Goal: Task Accomplishment & Management: Manage account settings

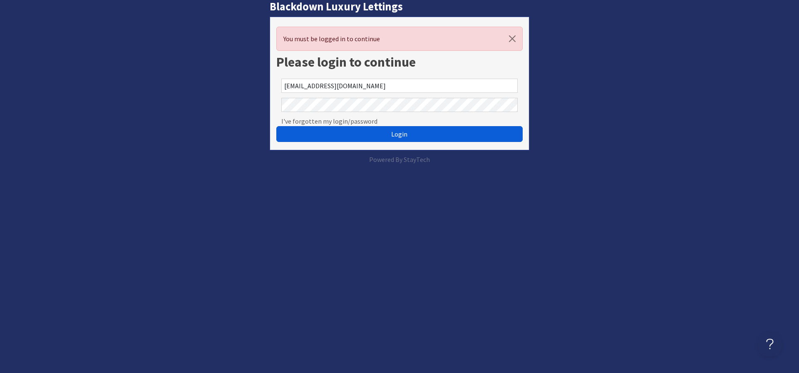
click at [361, 137] on button "Login" at bounding box center [399, 134] width 247 height 16
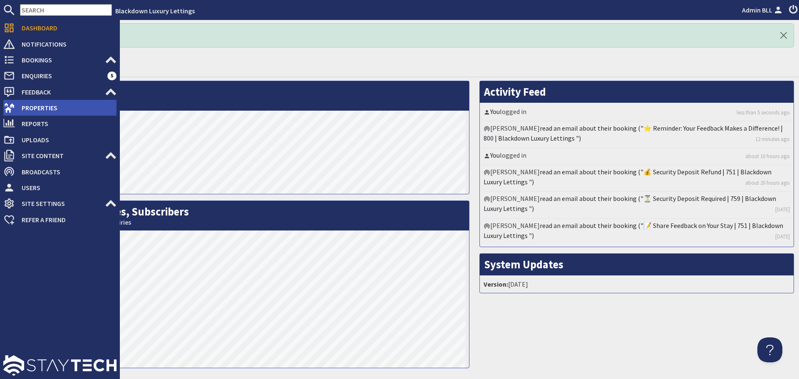
click at [51, 102] on span "Properties" at bounding box center [66, 107] width 102 height 13
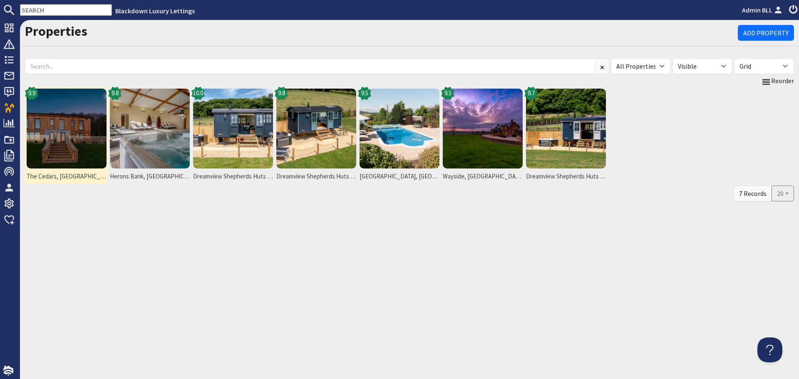
click at [85, 154] on img at bounding box center [67, 129] width 80 height 80
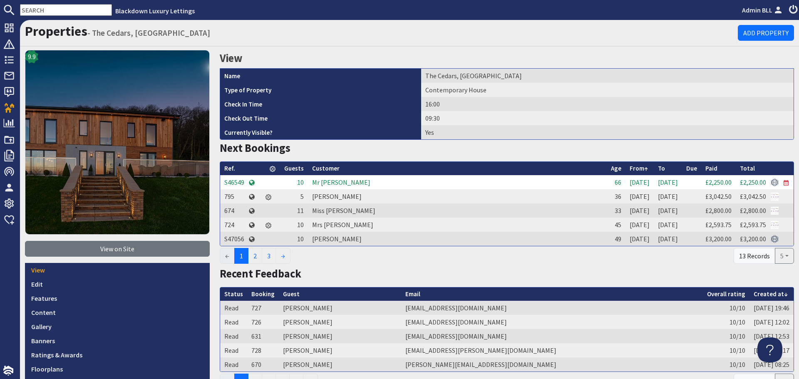
click at [321, 184] on td "Mr [PERSON_NAME]" at bounding box center [457, 182] width 299 height 14
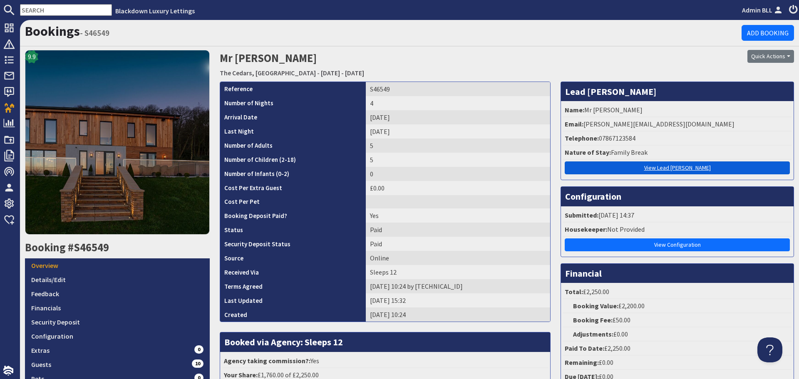
click at [673, 164] on link "View Lead [PERSON_NAME]" at bounding box center [677, 168] width 225 height 13
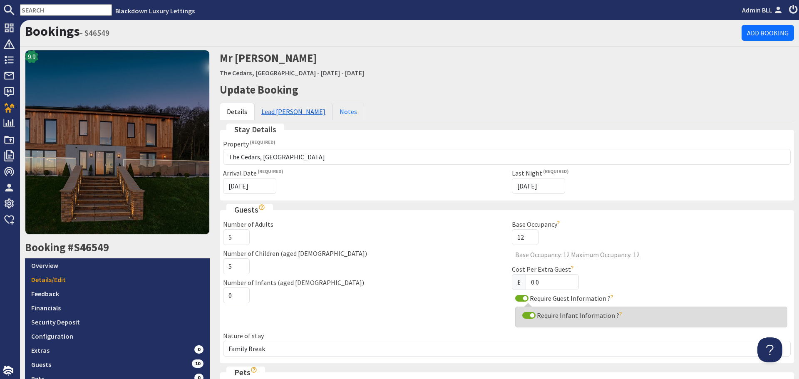
click at [275, 110] on link "Lead [PERSON_NAME]" at bounding box center [293, 111] width 78 height 17
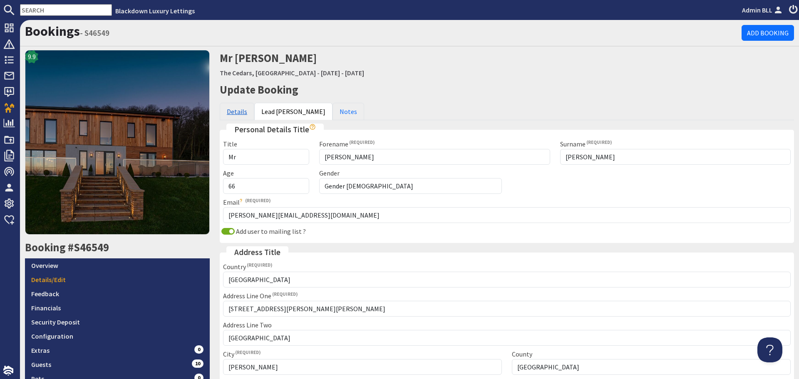
click at [244, 114] on link "Details" at bounding box center [237, 111] width 35 height 17
